Goal: Navigation & Orientation: Find specific page/section

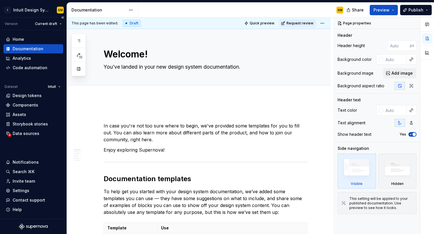
scroll to position [267, 0]
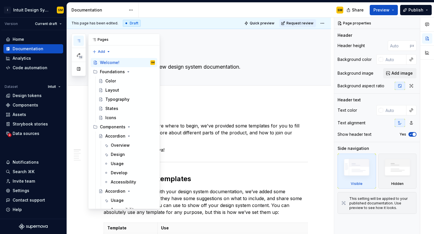
click at [78, 41] on icon "button" at bounding box center [78, 40] width 5 height 5
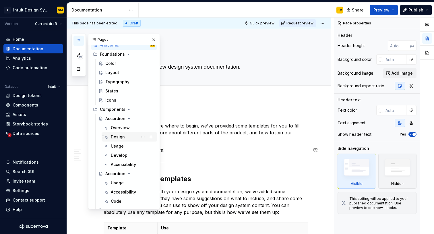
scroll to position [18, 0]
click at [117, 173] on div "Accordion" at bounding box center [115, 173] width 20 height 6
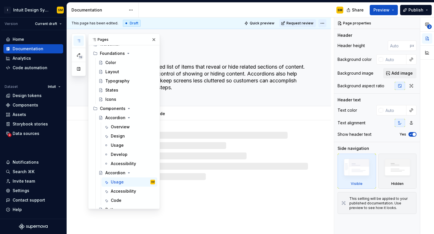
click at [327, 23] on html "I Intuit Design System SM Version Current draft Home Documentation Analytics Co…" at bounding box center [217, 117] width 434 height 234
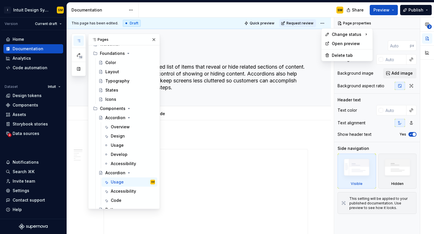
click at [301, 7] on html "I Intuit Design System SM Version Current draft Home Documentation Analytics Co…" at bounding box center [217, 117] width 434 height 234
click at [131, 9] on html "I Intuit Design System SM Version Current draft Home Documentation Analytics Co…" at bounding box center [217, 117] width 434 height 234
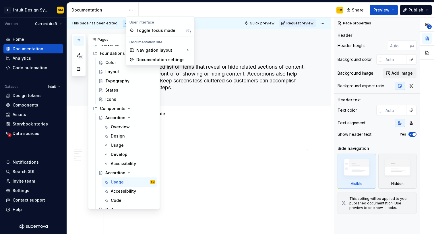
click at [186, 9] on html "I Intuit Design System SM Version Current draft Home Documentation Analytics Co…" at bounding box center [217, 117] width 434 height 234
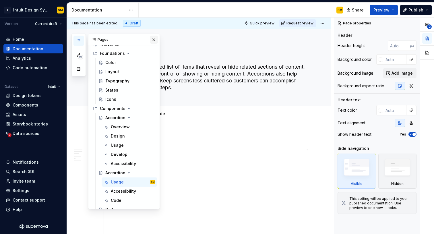
click at [155, 39] on button "button" at bounding box center [154, 40] width 8 height 8
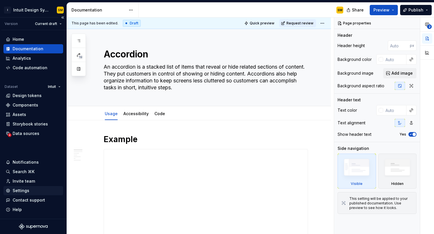
click at [33, 189] on div "Settings" at bounding box center [33, 191] width 55 height 6
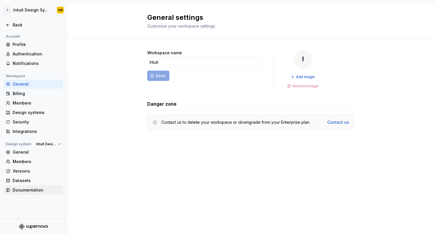
click at [34, 189] on div "Documentation" at bounding box center [37, 190] width 48 height 6
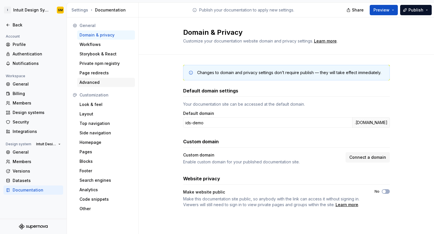
click at [103, 81] on div "Advanced" at bounding box center [106, 83] width 53 height 6
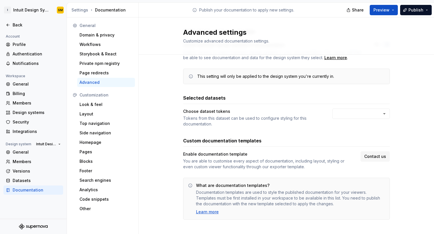
scroll to position [36, 0]
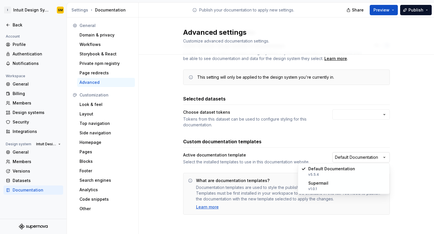
click at [351, 154] on html "I Intuit Design System SM Back Account Profile Authentication Notifications Wor…" at bounding box center [217, 117] width 434 height 234
click at [311, 149] on html "I Intuit Design System SM Back Account Profile Authentication Notifications Wor…" at bounding box center [217, 117] width 434 height 234
click at [10, 24] on div "Back" at bounding box center [33, 25] width 55 height 6
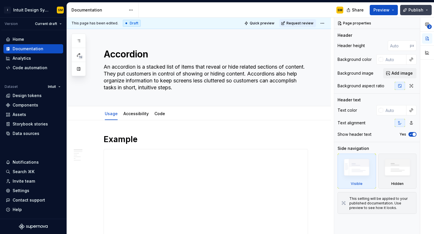
click at [427, 11] on button "Publish" at bounding box center [416, 10] width 32 height 10
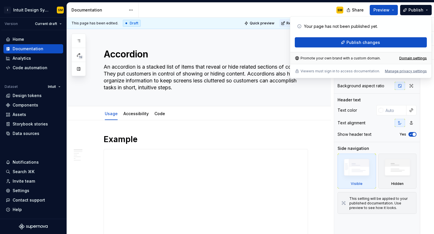
click at [287, 8] on div "SM" at bounding box center [243, 10] width 209 height 15
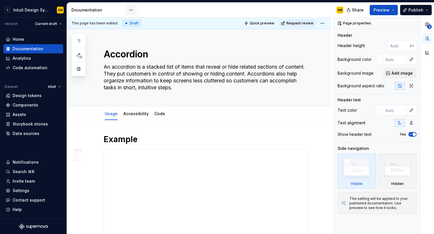
click at [132, 8] on html "I Intuit Design System SM Version Current draft Home Documentation Analytics Co…" at bounding box center [217, 117] width 434 height 234
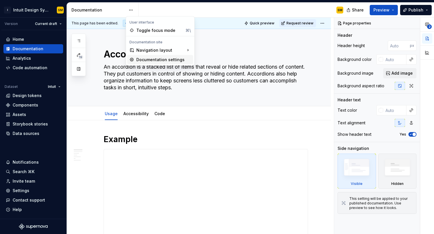
click at [138, 62] on div "Documentation settings" at bounding box center [163, 60] width 55 height 6
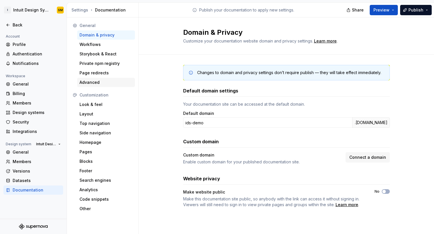
click at [109, 83] on div "Advanced" at bounding box center [106, 83] width 53 height 6
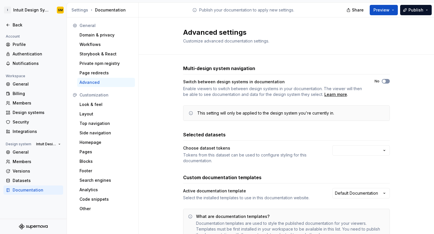
click at [388, 81] on button "No" at bounding box center [386, 81] width 8 height 5
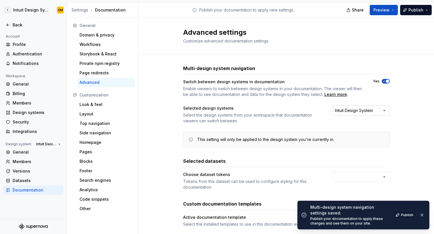
click at [374, 114] on button "Intuit Design System" at bounding box center [361, 110] width 57 height 10
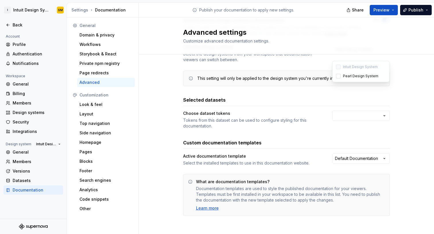
scroll to position [62, 0]
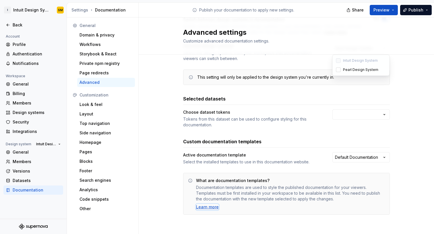
click at [212, 208] on div "Learn more" at bounding box center [207, 207] width 23 height 6
click at [12, 26] on div "Back" at bounding box center [33, 25] width 55 height 6
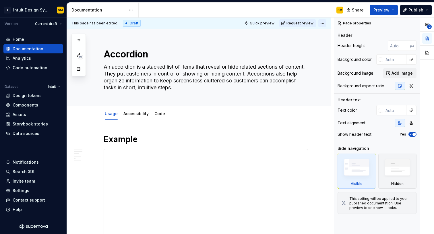
click at [327, 24] on html "I Intuit Design System SM Version Current draft Home Documentation Analytics Co…" at bounding box center [217, 117] width 434 height 234
click at [289, 48] on html "I Intuit Design System SM Version Current draft Home Documentation Analytics Co…" at bounding box center [217, 117] width 434 height 234
click at [130, 10] on html "I Intuit Design System SM Version Current draft Home Documentation Analytics Co…" at bounding box center [217, 117] width 434 height 234
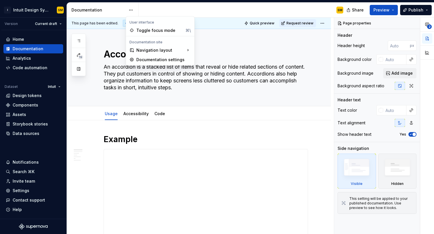
click at [116, 76] on html "I Intuit Design System SM Version Current draft Home Documentation Analytics Co…" at bounding box center [217, 117] width 434 height 234
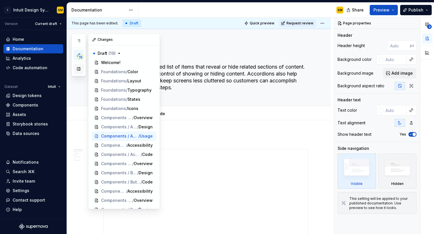
click at [81, 69] on button "button" at bounding box center [79, 69] width 10 height 10
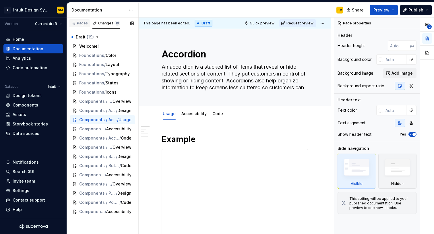
click at [83, 26] on div "Pages" at bounding box center [79, 23] width 21 height 8
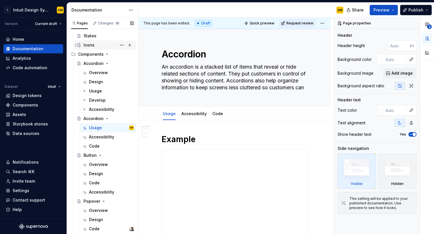
scroll to position [63, 0]
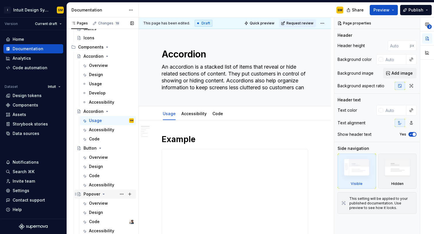
click at [94, 196] on div "Popover" at bounding box center [92, 194] width 17 height 6
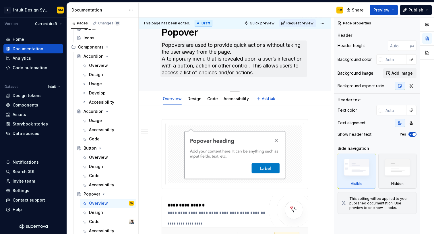
scroll to position [22, 0]
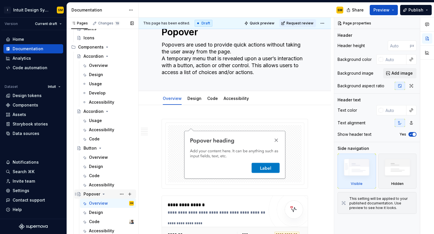
click at [79, 196] on icon "Page tree" at bounding box center [79, 194] width 5 height 5
click at [80, 195] on icon "Page tree" at bounding box center [79, 194] width 5 height 5
click at [123, 193] on button "Page tree" at bounding box center [122, 194] width 8 height 8
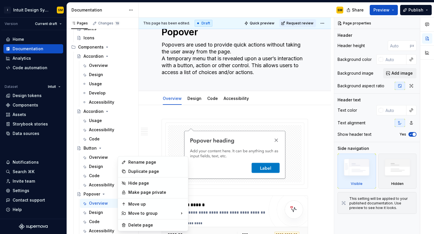
click at [267, 77] on html "I Intuit Design System SM Version Current draft Home Documentation Analytics Co…" at bounding box center [217, 117] width 434 height 234
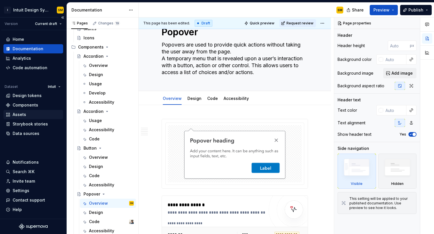
type textarea "*"
click at [28, 189] on div "Settings" at bounding box center [33, 191] width 55 height 6
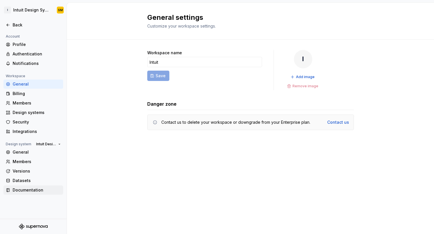
click at [31, 189] on div "Documentation" at bounding box center [37, 190] width 48 height 6
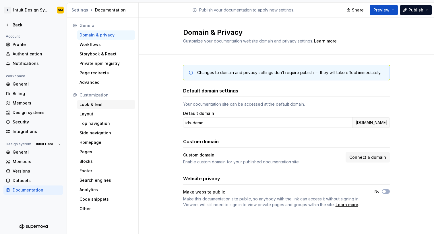
click at [97, 106] on div "Look & feel" at bounding box center [106, 105] width 53 height 6
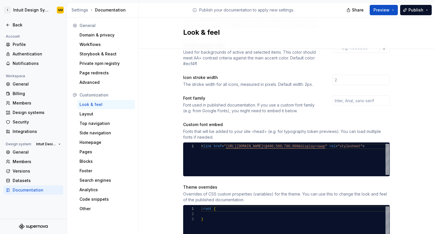
scroll to position [150, 0]
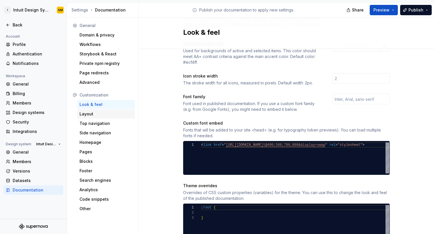
click at [100, 114] on div "Layout" at bounding box center [106, 114] width 53 height 6
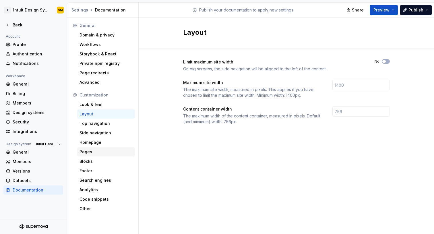
click at [98, 154] on div "Pages" at bounding box center [106, 152] width 53 height 6
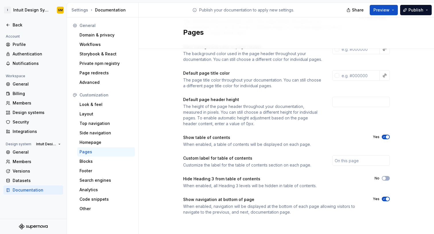
scroll to position [80, 0]
click at [105, 164] on div "Blocks" at bounding box center [106, 162] width 53 height 6
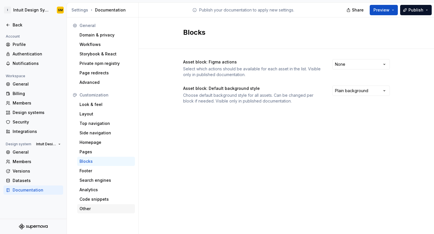
click at [102, 206] on div "Other" at bounding box center [106, 209] width 53 height 6
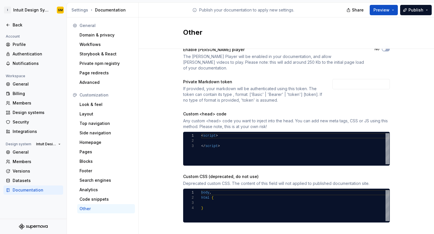
scroll to position [14, 0]
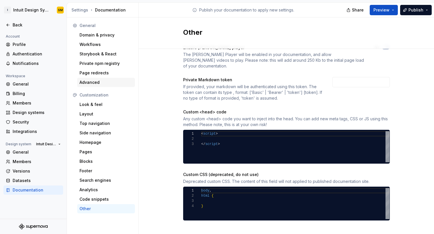
click at [106, 81] on div "Advanced" at bounding box center [106, 83] width 53 height 6
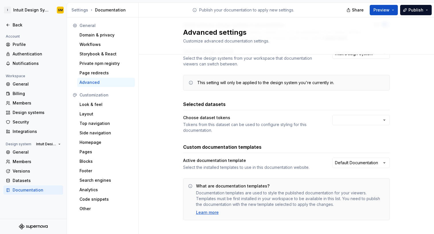
scroll to position [62, 0]
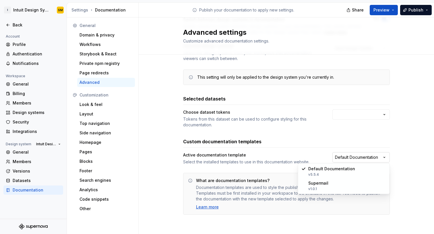
click at [360, 157] on html "I Intuit Design System SM Back Account Profile Authentication Notifications Wor…" at bounding box center [217, 117] width 434 height 234
click at [236, 162] on html "I Intuit Design System SM Back Account Profile Authentication Notifications Wor…" at bounding box center [217, 117] width 434 height 234
click at [349, 117] on html "I Intuit Design System SM Back Account Profile Authentication Notifications Wor…" at bounding box center [217, 117] width 434 height 234
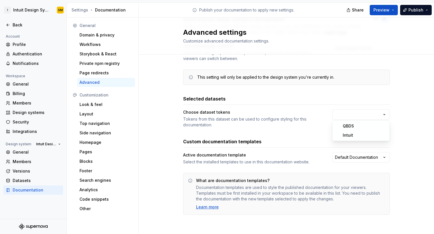
click at [304, 128] on html "I Intuit Design System SM Back Account Profile Authentication Notifications Wor…" at bounding box center [217, 117] width 434 height 234
click at [100, 152] on div "Pages" at bounding box center [106, 152] width 53 height 6
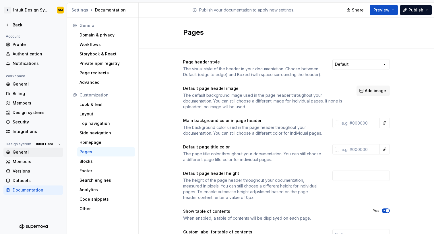
click at [29, 154] on div "General" at bounding box center [37, 152] width 48 height 6
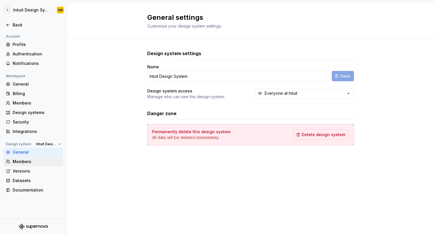
click at [30, 163] on div "Members" at bounding box center [37, 162] width 48 height 6
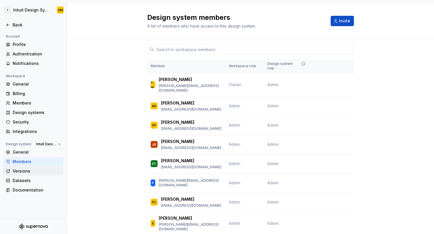
click at [29, 170] on div "Versions" at bounding box center [37, 171] width 48 height 6
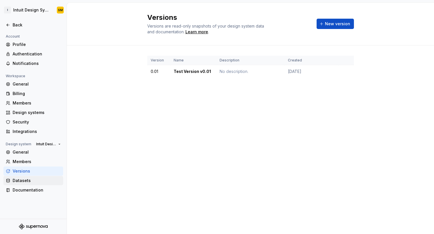
click at [32, 177] on div "Datasets" at bounding box center [33, 180] width 60 height 9
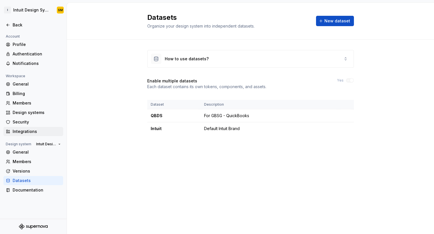
click at [23, 130] on div "Integrations" at bounding box center [37, 132] width 48 height 6
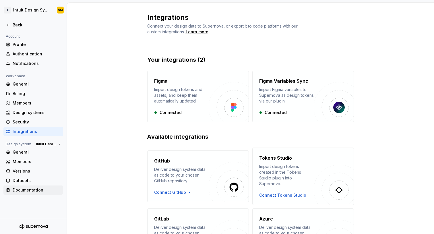
click at [25, 189] on div "Documentation" at bounding box center [37, 190] width 48 height 6
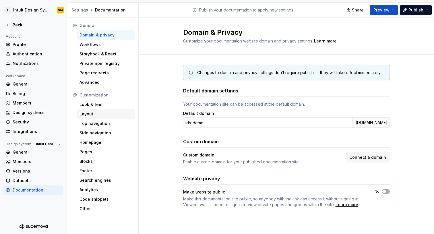
click at [99, 116] on div "Layout" at bounding box center [106, 114] width 53 height 6
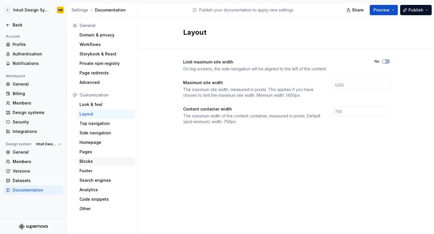
click at [89, 159] on div "Blocks" at bounding box center [106, 162] width 53 height 6
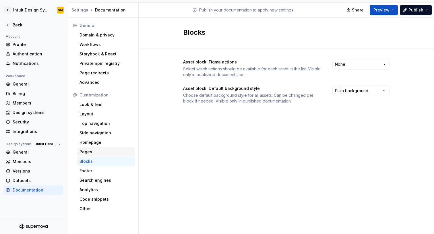
click at [90, 155] on div "Pages" at bounding box center [106, 151] width 58 height 9
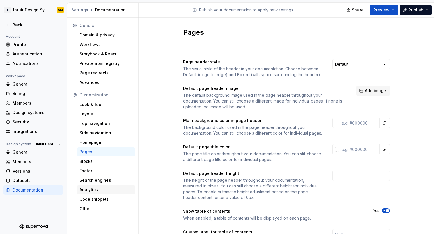
click at [99, 187] on div "Analytics" at bounding box center [106, 189] width 58 height 9
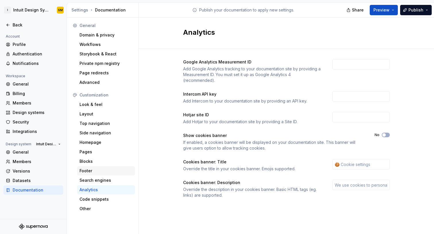
click at [96, 171] on div "Footer" at bounding box center [106, 171] width 53 height 6
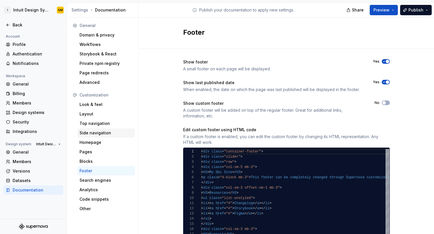
click at [107, 132] on div "Side navigation" at bounding box center [106, 133] width 53 height 6
